Goal: Navigation & Orientation: Find specific page/section

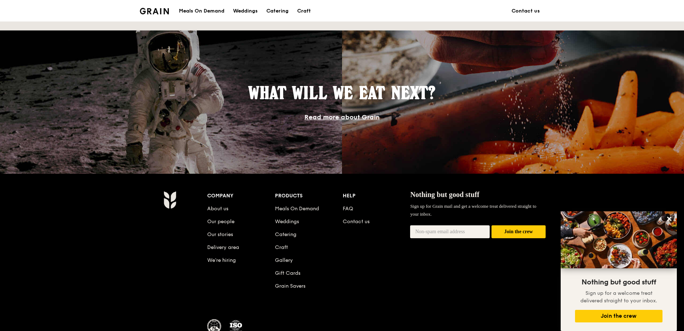
scroll to position [645, 0]
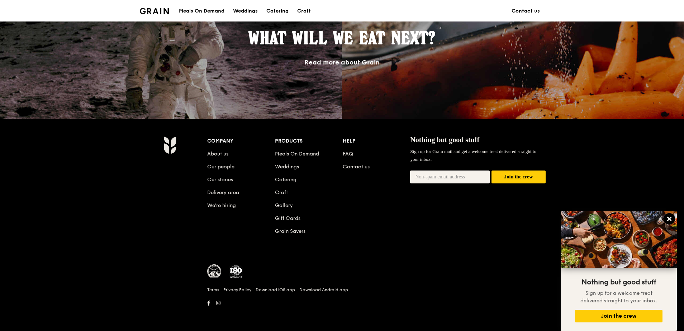
click at [668, 217] on icon at bounding box center [669, 219] width 6 height 6
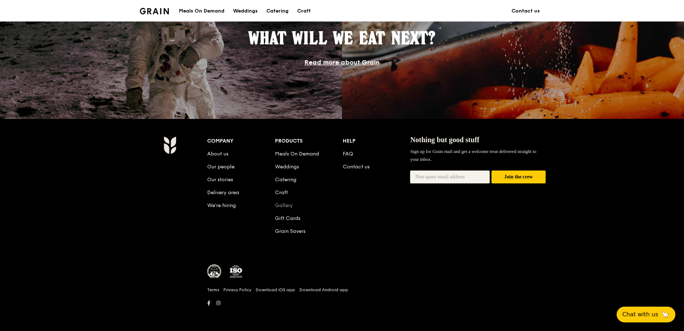
click at [290, 205] on link "Gallery" at bounding box center [284, 205] width 18 height 6
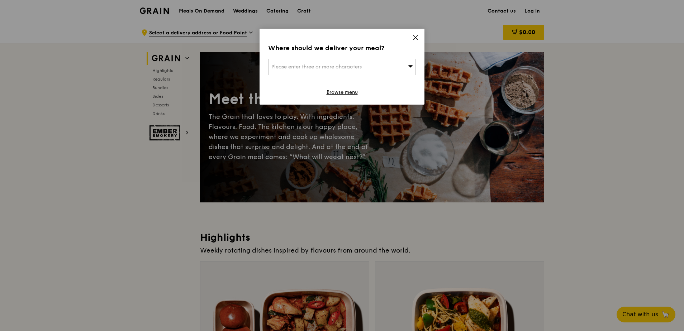
click at [417, 38] on icon at bounding box center [415, 37] width 6 height 6
